Goal: Obtain resource: Obtain resource

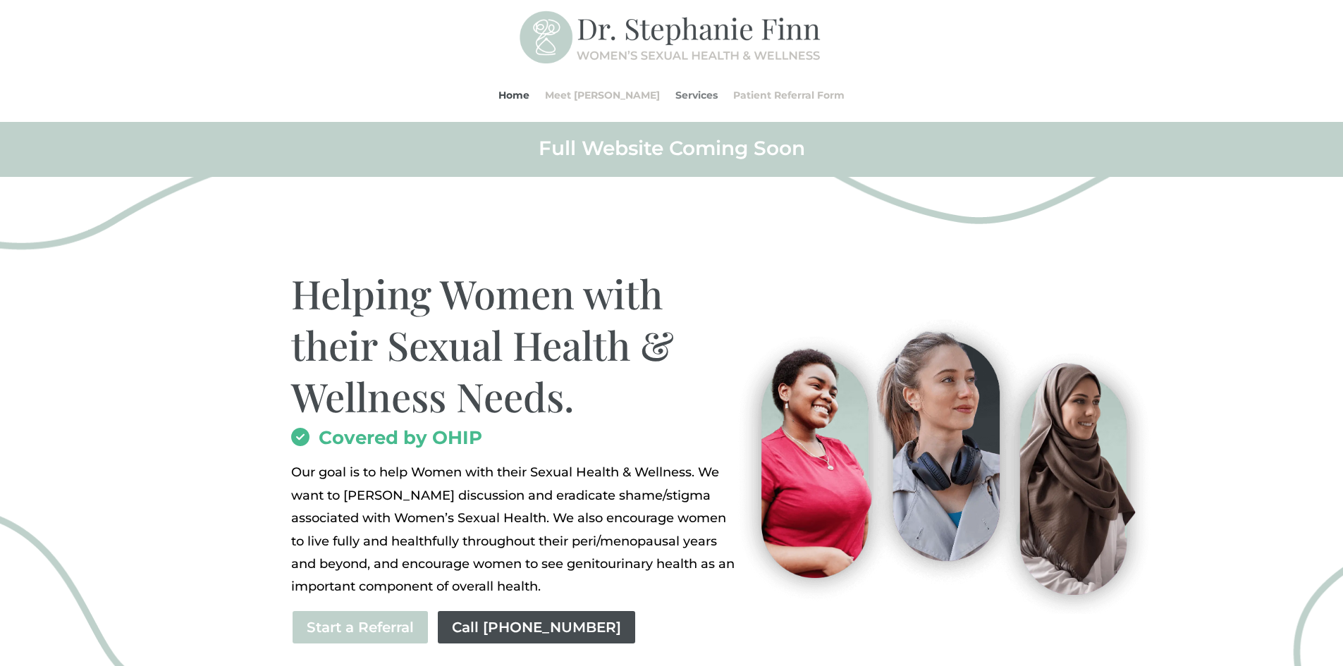
click at [691, 94] on link "Services" at bounding box center [696, 95] width 42 height 54
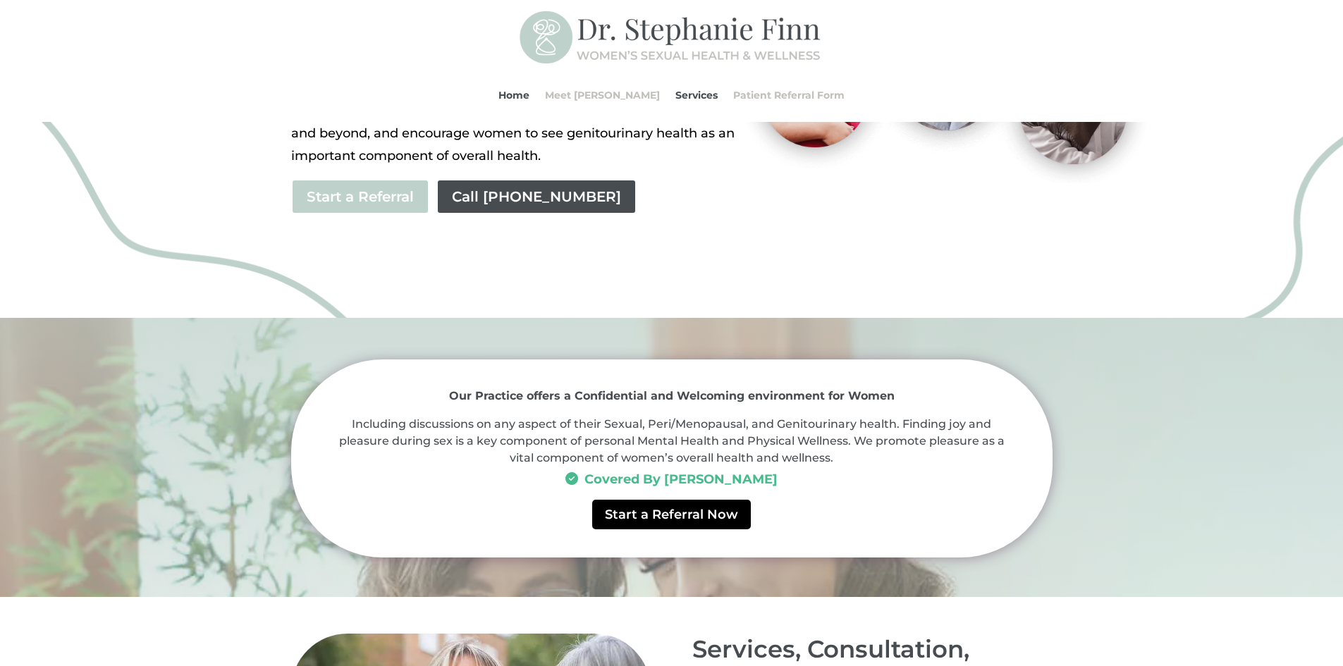
scroll to position [434, 0]
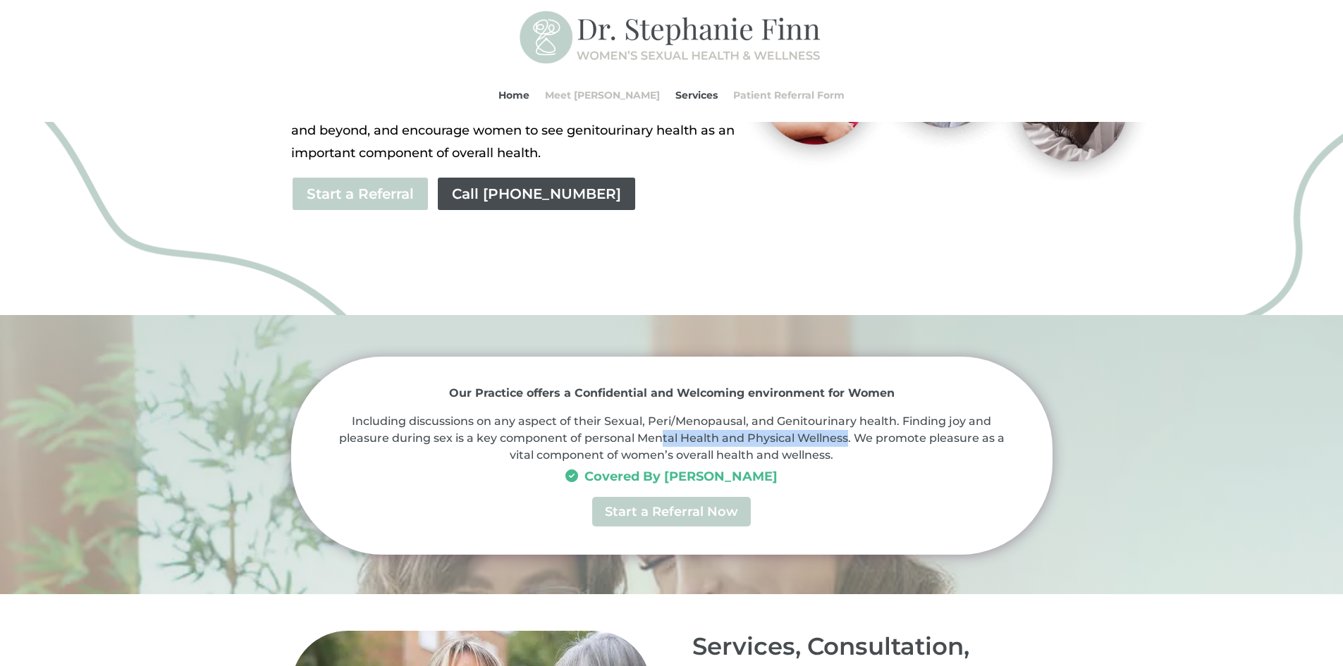
drag, startPoint x: 663, startPoint y: 441, endPoint x: 849, endPoint y: 444, distance: 185.4
click at [849, 444] on p "Including discussions on any aspect of their Sexual, Peri/Menopausal, and Genit…" at bounding box center [671, 438] width 677 height 50
click at [675, 514] on link "Start a Referral Now" at bounding box center [671, 511] width 159 height 29
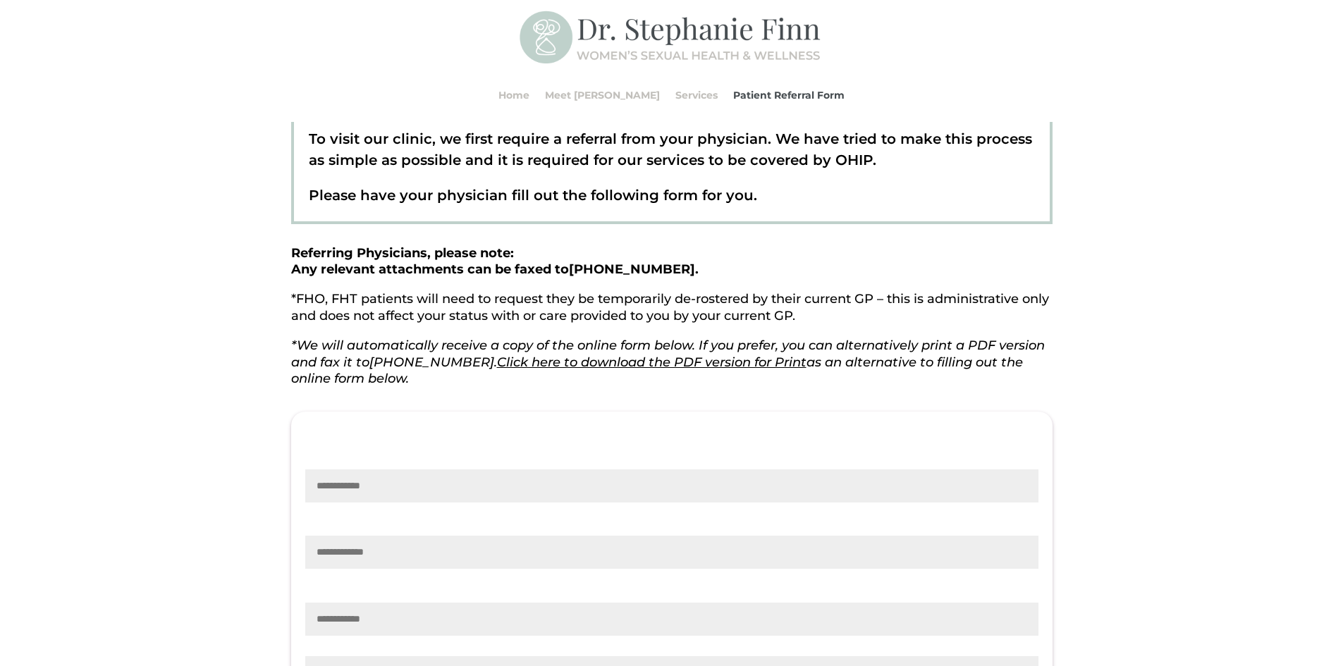
scroll to position [211, 0]
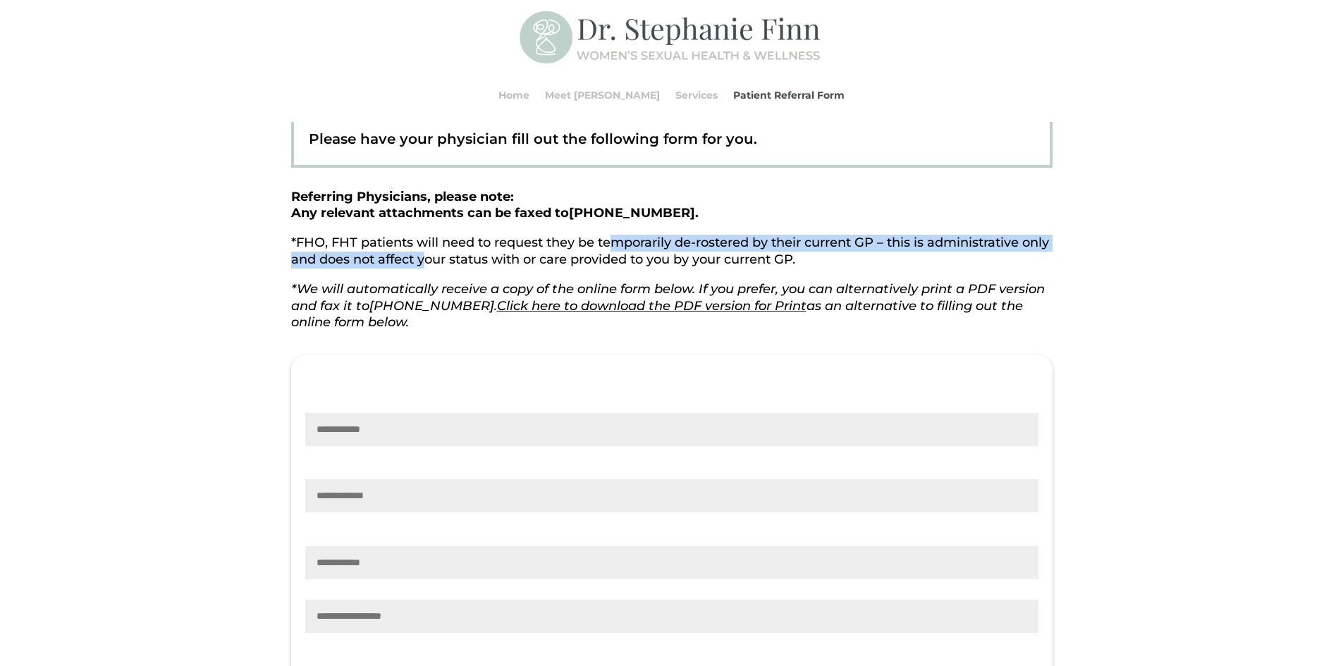
drag, startPoint x: 477, startPoint y: 252, endPoint x: 616, endPoint y: 250, distance: 138.9
click at [616, 250] on p "*FHO, FHT patients will need to request they be temporarily de-rostered by thei…" at bounding box center [671, 258] width 761 height 47
click at [689, 250] on p "*FHO, FHT patients will need to request they be temporarily de-rostered by thei…" at bounding box center [671, 258] width 761 height 47
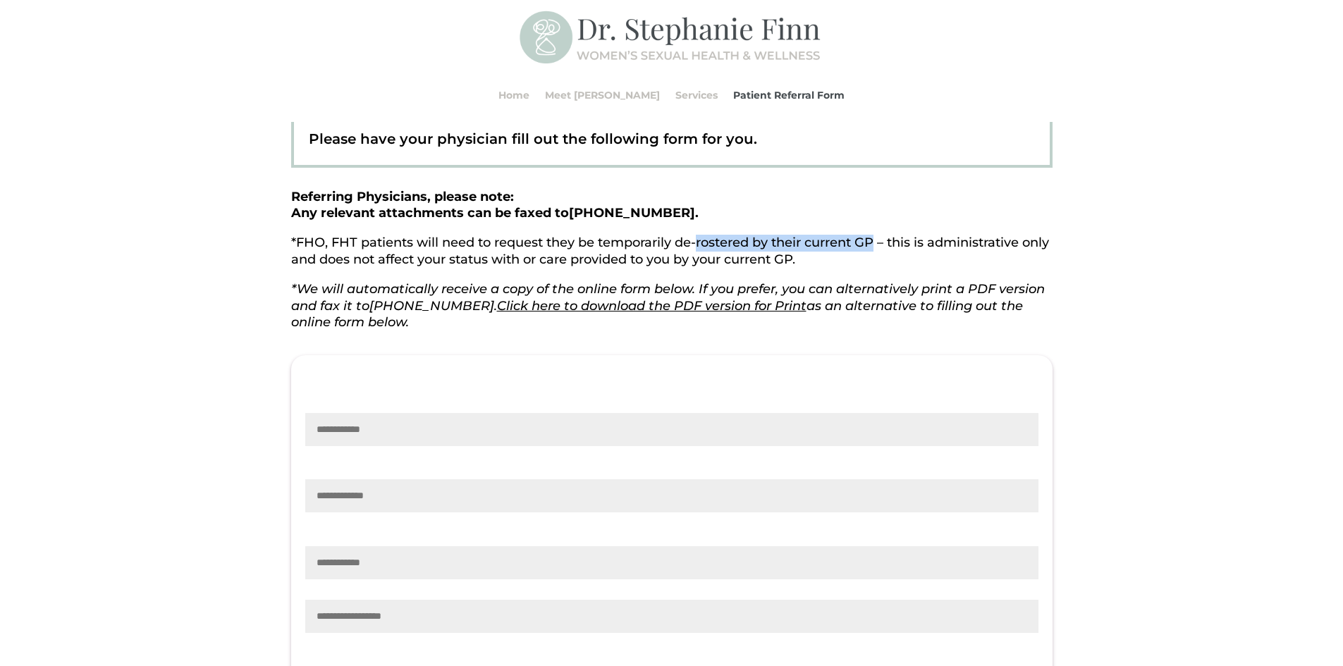
drag, startPoint x: 700, startPoint y: 246, endPoint x: 877, endPoint y: 246, distance: 176.9
click at [877, 246] on p "*FHO, FHT patients will need to request they be temporarily de-rostered by thei…" at bounding box center [671, 258] width 761 height 47
click at [938, 321] on p "*We will automatically receive a copy of the online form below. If you prefer, …" at bounding box center [671, 306] width 761 height 50
click at [682, 304] on link "Click here to download the PDF version for Print" at bounding box center [651, 306] width 309 height 16
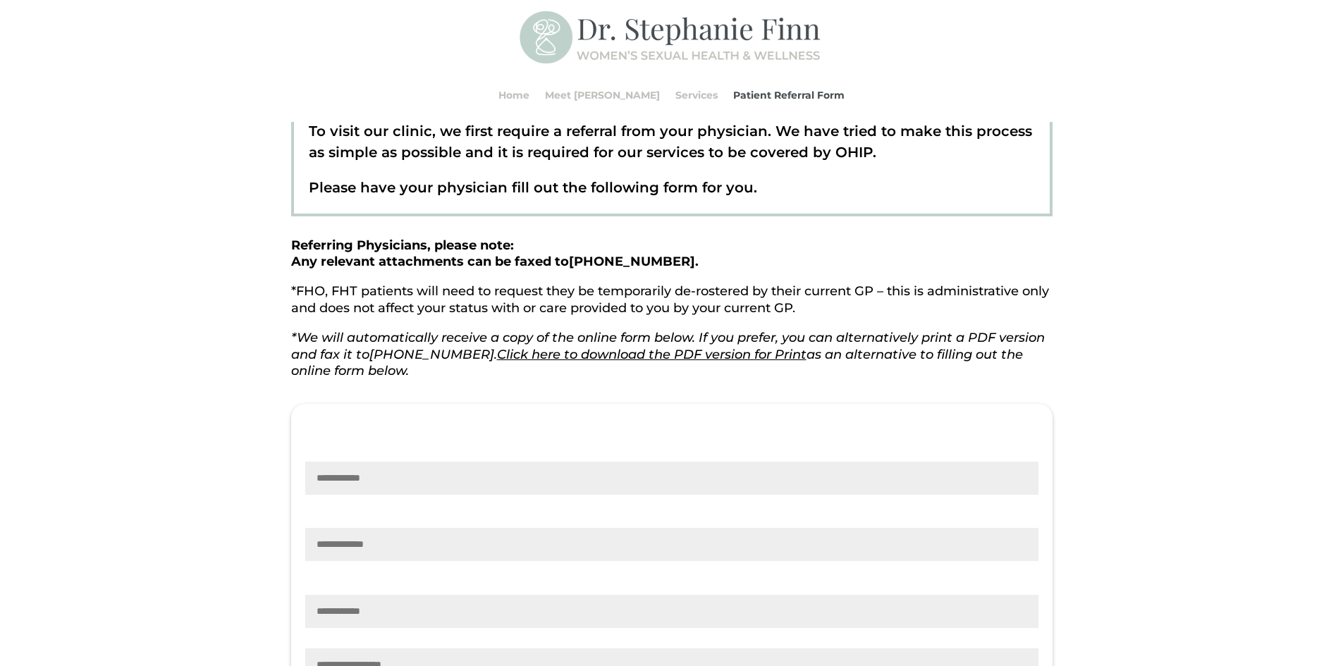
scroll to position [141, 0]
